Goal: Task Accomplishment & Management: Manage account settings

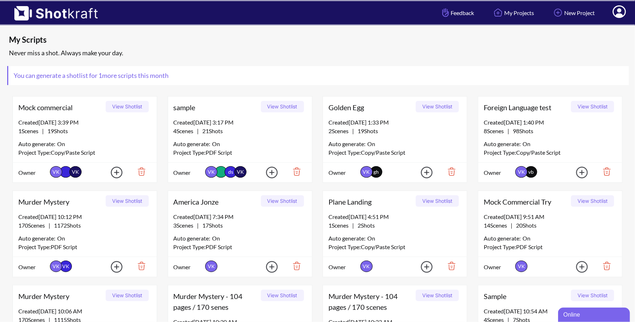
click at [622, 15] on icon at bounding box center [620, 12] width 8 height 9
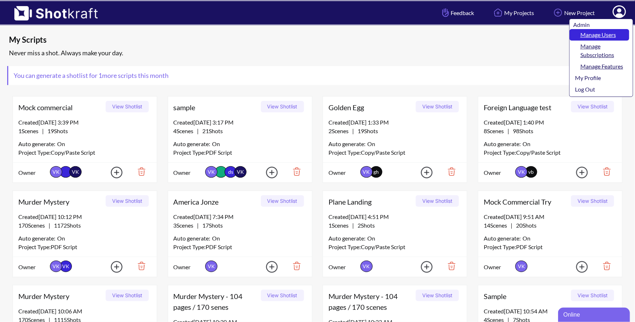
click at [605, 32] on link "Manage Users" at bounding box center [600, 34] width 60 height 11
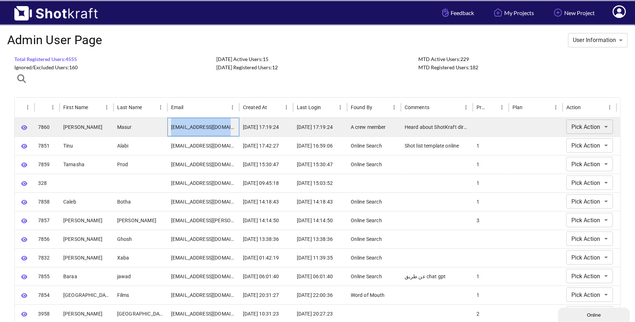
drag, startPoint x: 171, startPoint y: 127, endPoint x: 232, endPoint y: 130, distance: 60.8
click at [232, 130] on div "[EMAIL_ADDRESS][DOMAIN_NAME]" at bounding box center [203, 127] width 72 height 19
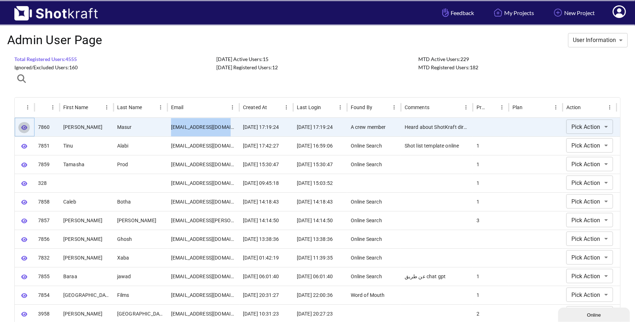
click at [22, 127] on icon "button" at bounding box center [24, 127] width 6 height 5
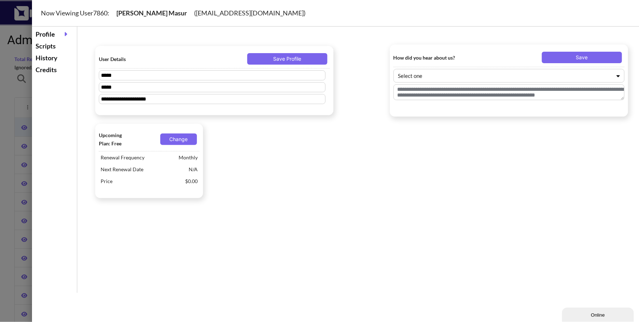
type textarea "**********"
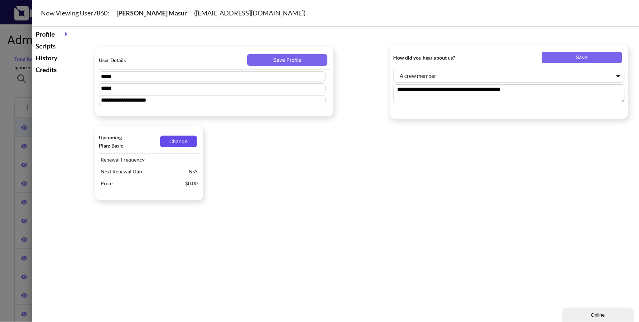
click at [181, 143] on button "Change" at bounding box center [178, 141] width 37 height 11
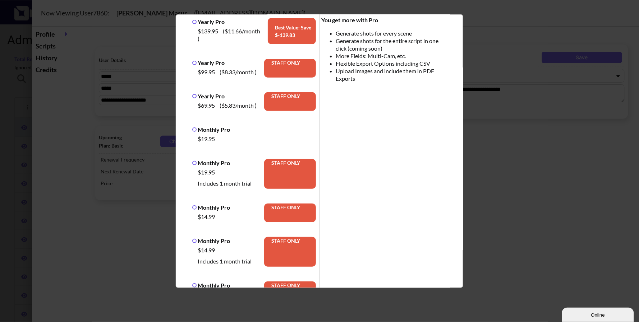
scroll to position [43, 0]
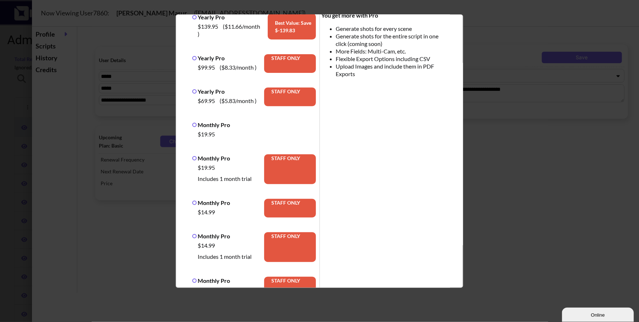
click at [194, 157] on label "Monthly Pro" at bounding box center [211, 158] width 38 height 7
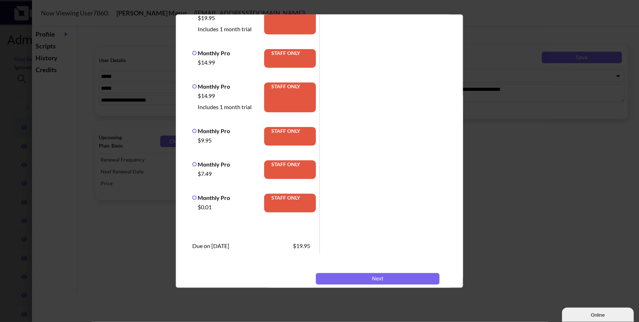
scroll to position [222, 0]
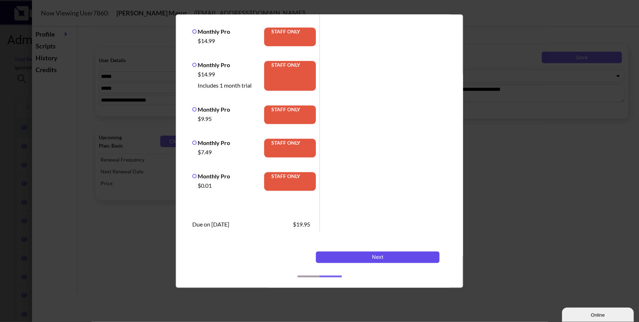
click at [346, 259] on button "Next" at bounding box center [378, 257] width 124 height 11
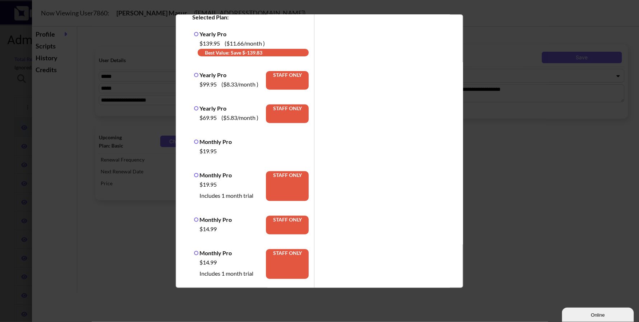
scroll to position [0, 0]
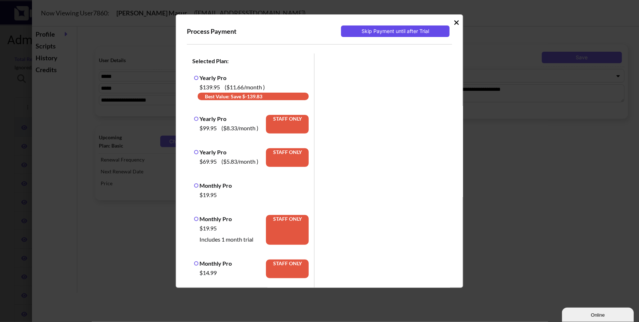
click at [400, 29] on button "Skip Payment until after Trial" at bounding box center [395, 31] width 109 height 11
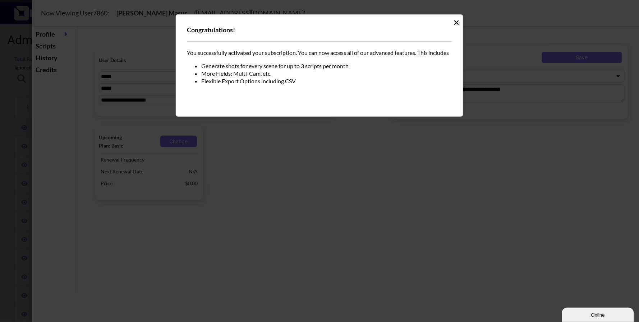
click at [456, 22] on icon "Idle Modal" at bounding box center [456, 22] width 5 height 5
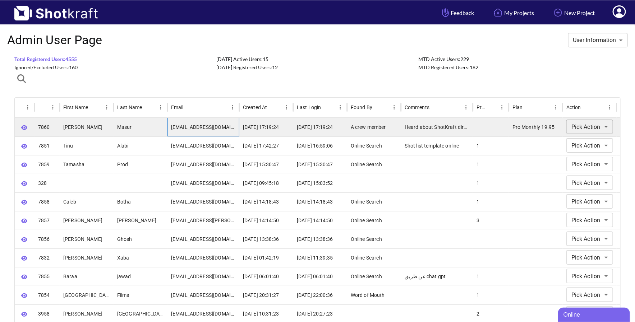
click at [180, 127] on div "[EMAIL_ADDRESS][DOMAIN_NAME]" at bounding box center [203, 127] width 72 height 19
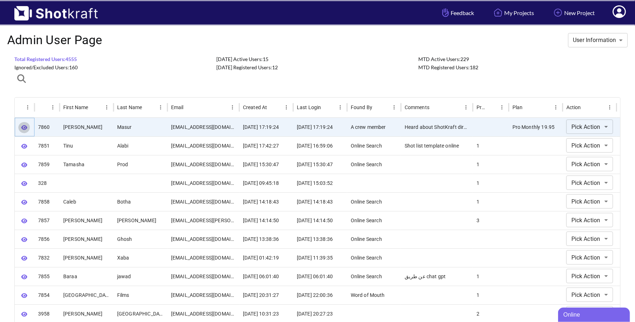
click at [22, 129] on icon "button" at bounding box center [24, 127] width 6 height 5
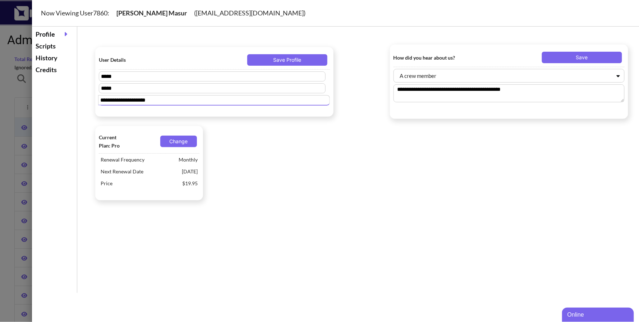
drag, startPoint x: 184, startPoint y: 103, endPoint x: 96, endPoint y: 97, distance: 87.8
click at [96, 97] on div "**********" at bounding box center [214, 82] width 238 height 70
click at [11, 88] on div at bounding box center [319, 161] width 639 height 322
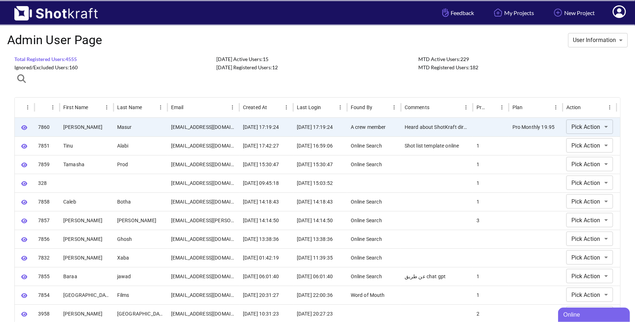
click at [621, 17] on span at bounding box center [619, 13] width 24 height 22
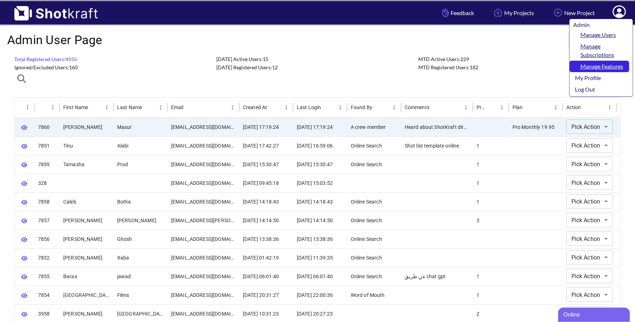
click at [600, 66] on link "Manage Features" at bounding box center [600, 66] width 60 height 11
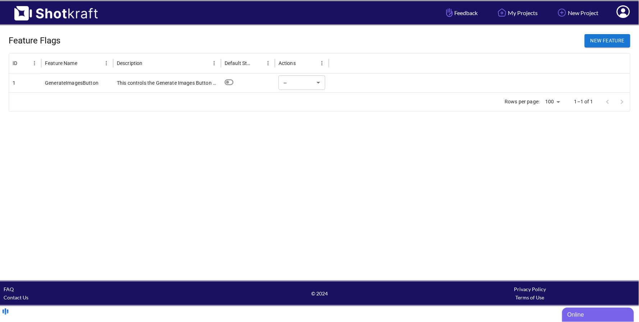
click at [462, 83] on div at bounding box center [479, 83] width 301 height 19
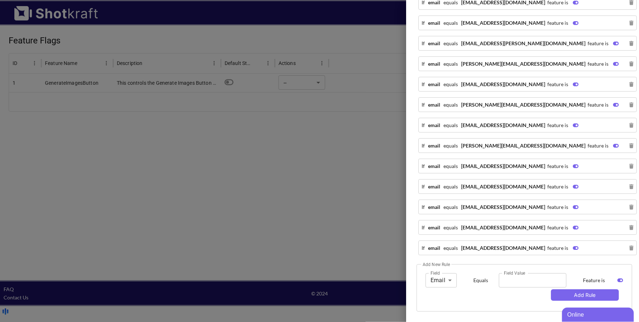
scroll to position [718, 0]
click at [508, 280] on input "Field Value" at bounding box center [533, 280] width 68 height 14
paste input "**********"
type input "**********"
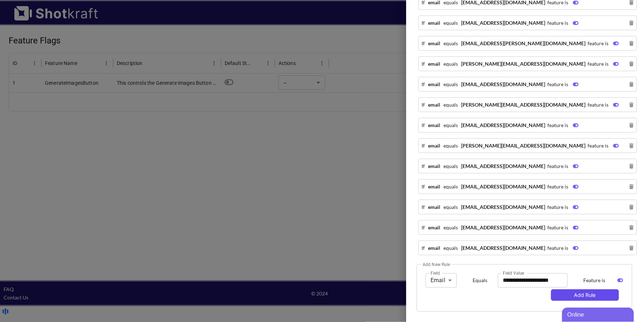
scroll to position [0, 0]
click at [575, 295] on button "Add Rule" at bounding box center [585, 295] width 68 height 11
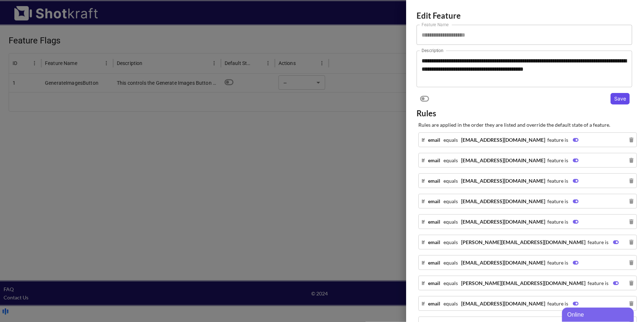
click at [617, 100] on button "Save" at bounding box center [619, 98] width 19 height 11
